Goal: Transaction & Acquisition: Purchase product/service

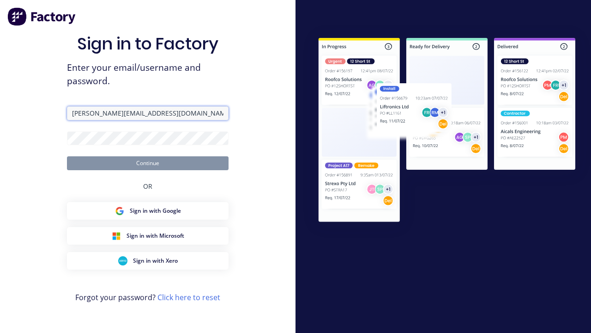
type input "[PERSON_NAME][EMAIL_ADDRESS][DOMAIN_NAME]"
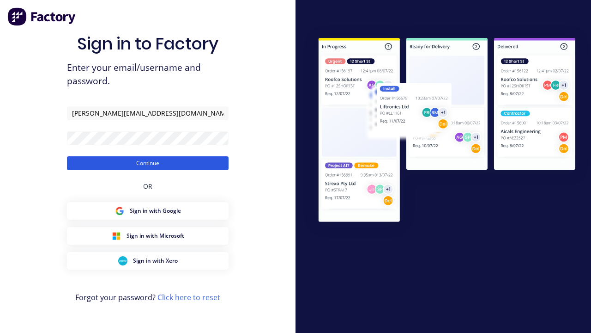
click at [148, 163] on button "Continue" at bounding box center [148, 163] width 162 height 14
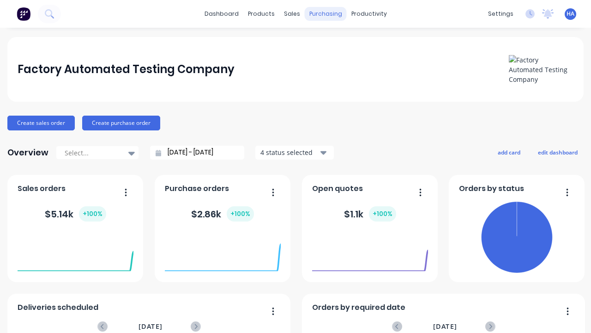
click at [326, 14] on div "purchasing" at bounding box center [326, 14] width 42 height 14
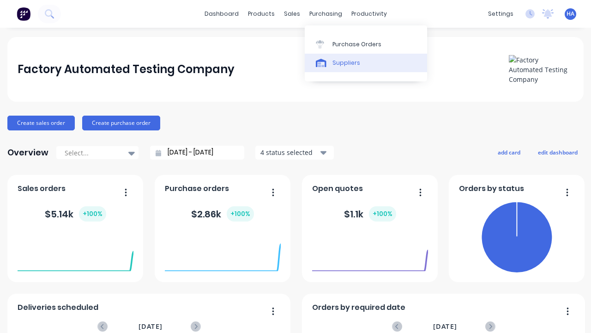
click at [366, 62] on link "Suppliers" at bounding box center [366, 63] width 122 height 18
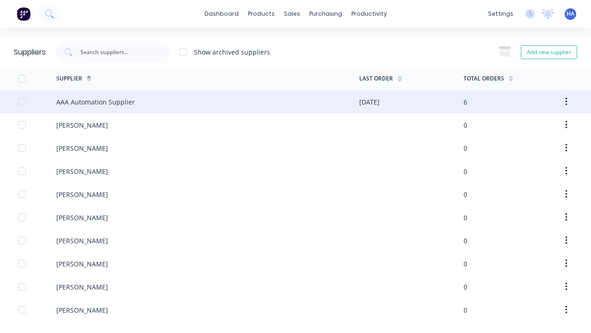
click at [96, 102] on div "AAA Automation Supplier" at bounding box center [95, 102] width 79 height 10
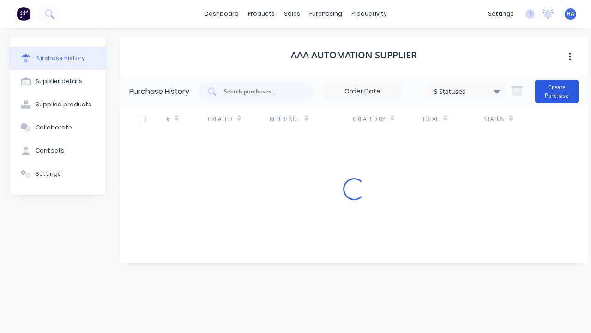
click at [557, 91] on button "Create Purchase" at bounding box center [556, 91] width 43 height 23
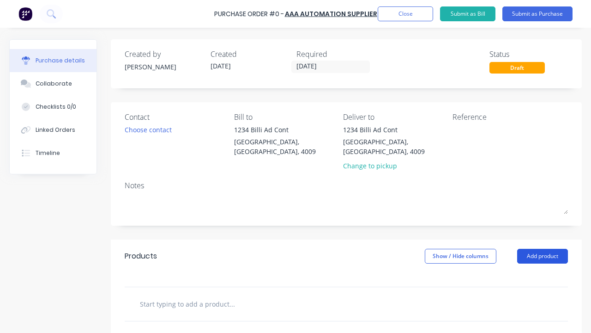
click at [543, 248] on button "Add product" at bounding box center [542, 255] width 51 height 15
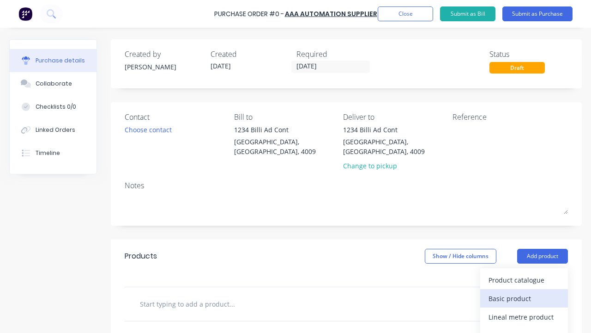
click at [524, 291] on div "Basic product" at bounding box center [524, 297] width 71 height 13
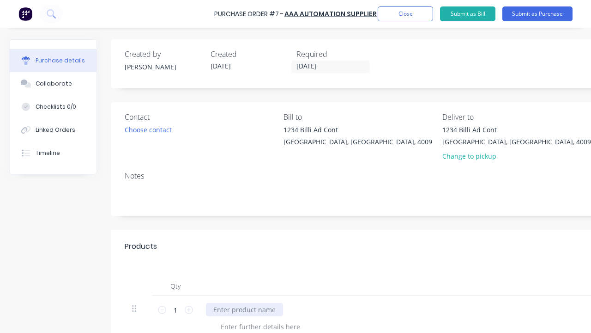
click at [244, 309] on div at bounding box center [244, 309] width 77 height 13
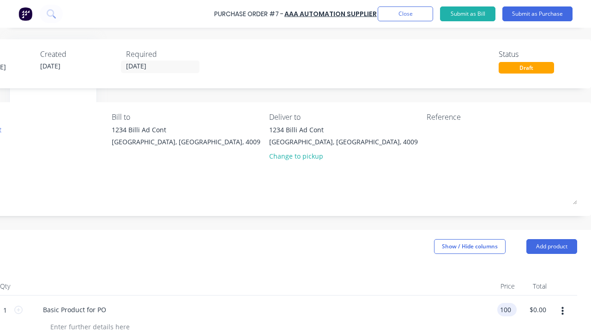
scroll to position [0, 170]
click at [74, 309] on div "Basic Product for PO" at bounding box center [75, 309] width 78 height 13
type input "$100.00"
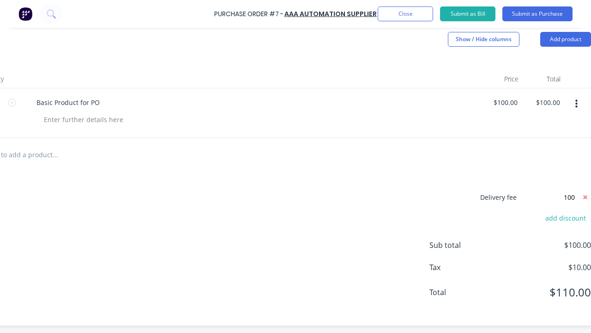
click at [464, 245] on span "Sub total" at bounding box center [464, 244] width 69 height 11
type input "$100.00"
click at [545, 245] on span "$200.00" at bounding box center [545, 244] width 92 height 11
click at [538, 14] on button "Submit as Purchase" at bounding box center [538, 13] width 70 height 15
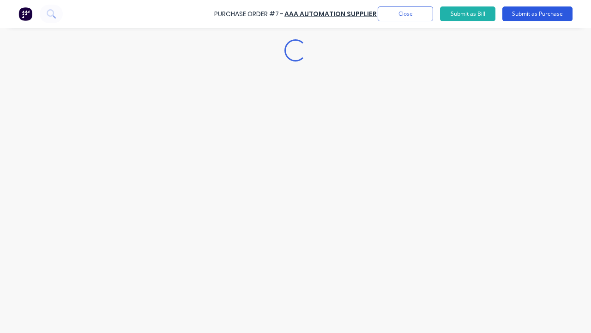
scroll to position [0, 0]
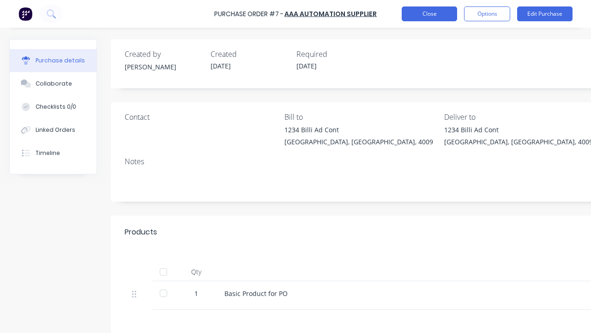
click at [430, 14] on button "Close" at bounding box center [429, 13] width 55 height 15
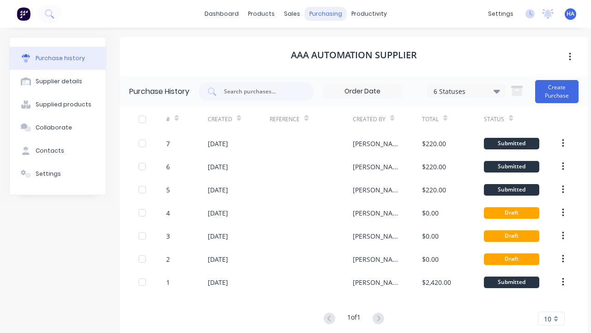
click at [326, 14] on div "purchasing" at bounding box center [326, 14] width 42 height 14
